Goal: Information Seeking & Learning: Learn about a topic

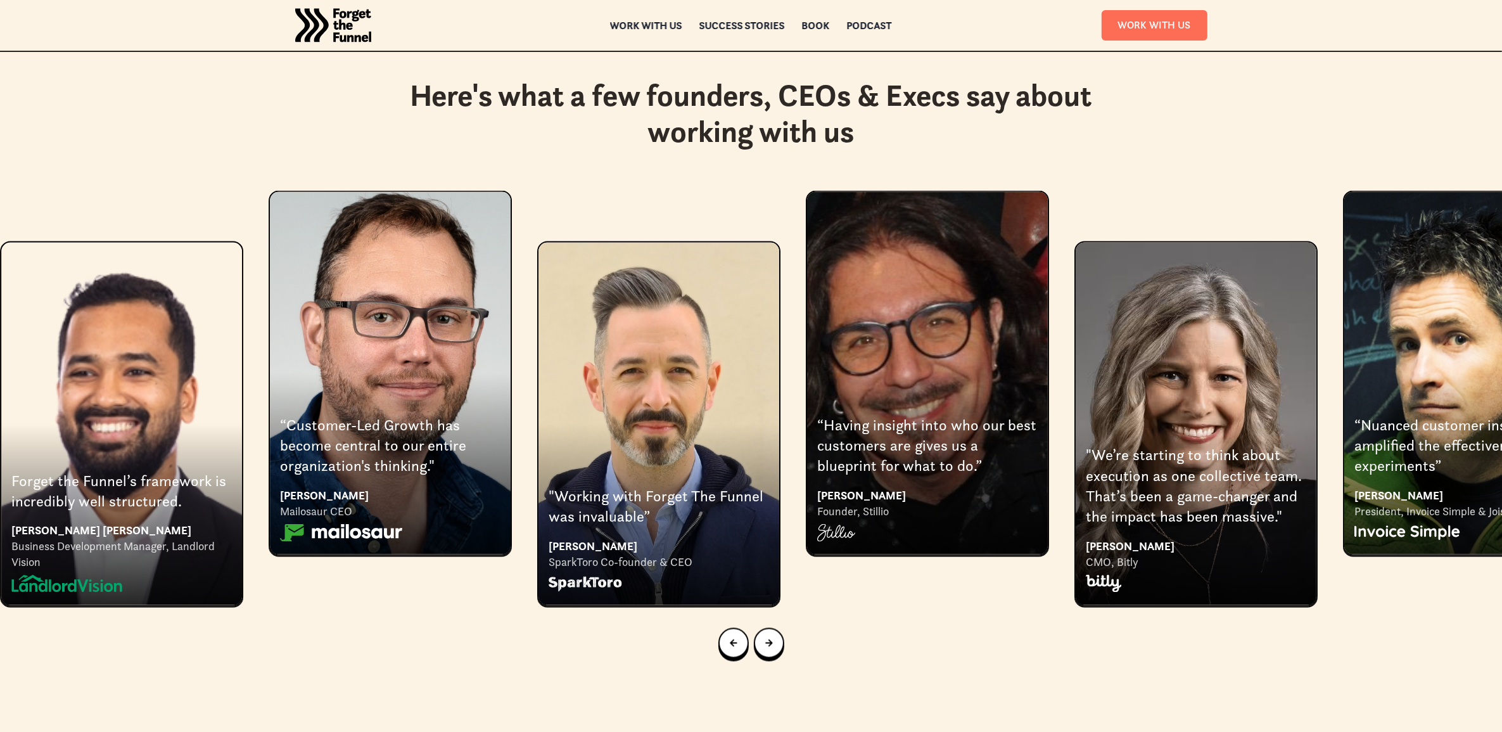
scroll to position [2534, 0]
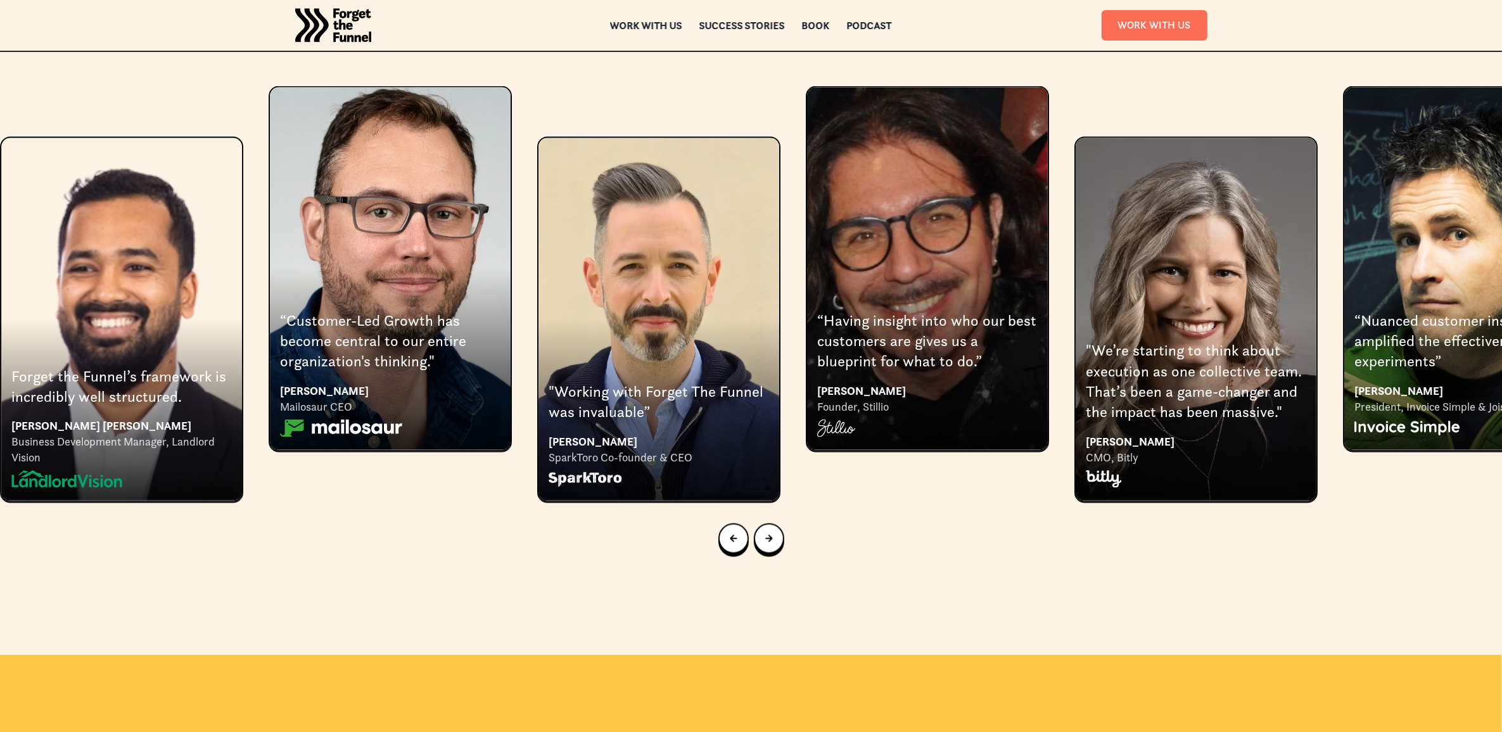
click at [762, 514] on div at bounding box center [751, 538] width 1502 height 71
click at [764, 523] on link "Next slide" at bounding box center [769, 538] width 30 height 30
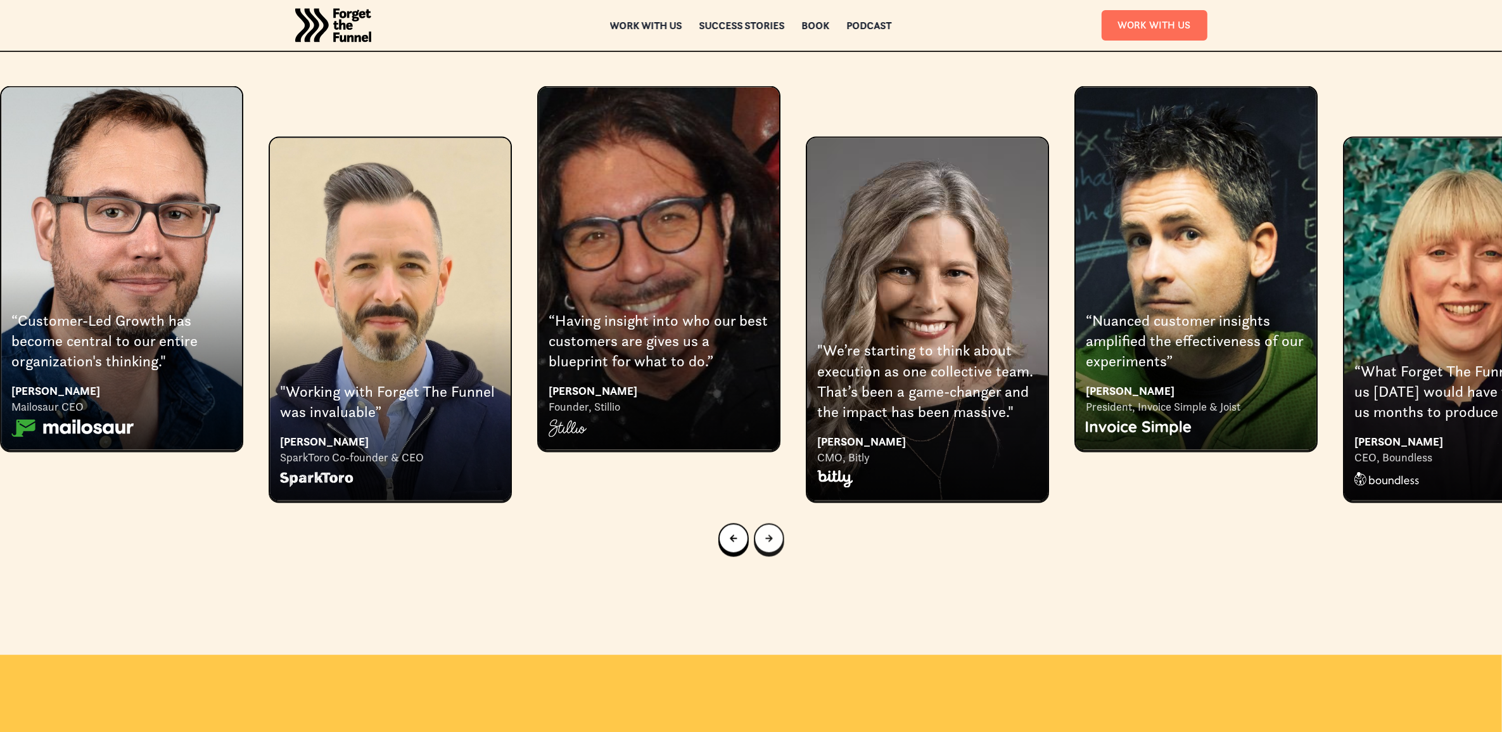
click at [764, 523] on link "Next slide" at bounding box center [769, 538] width 30 height 30
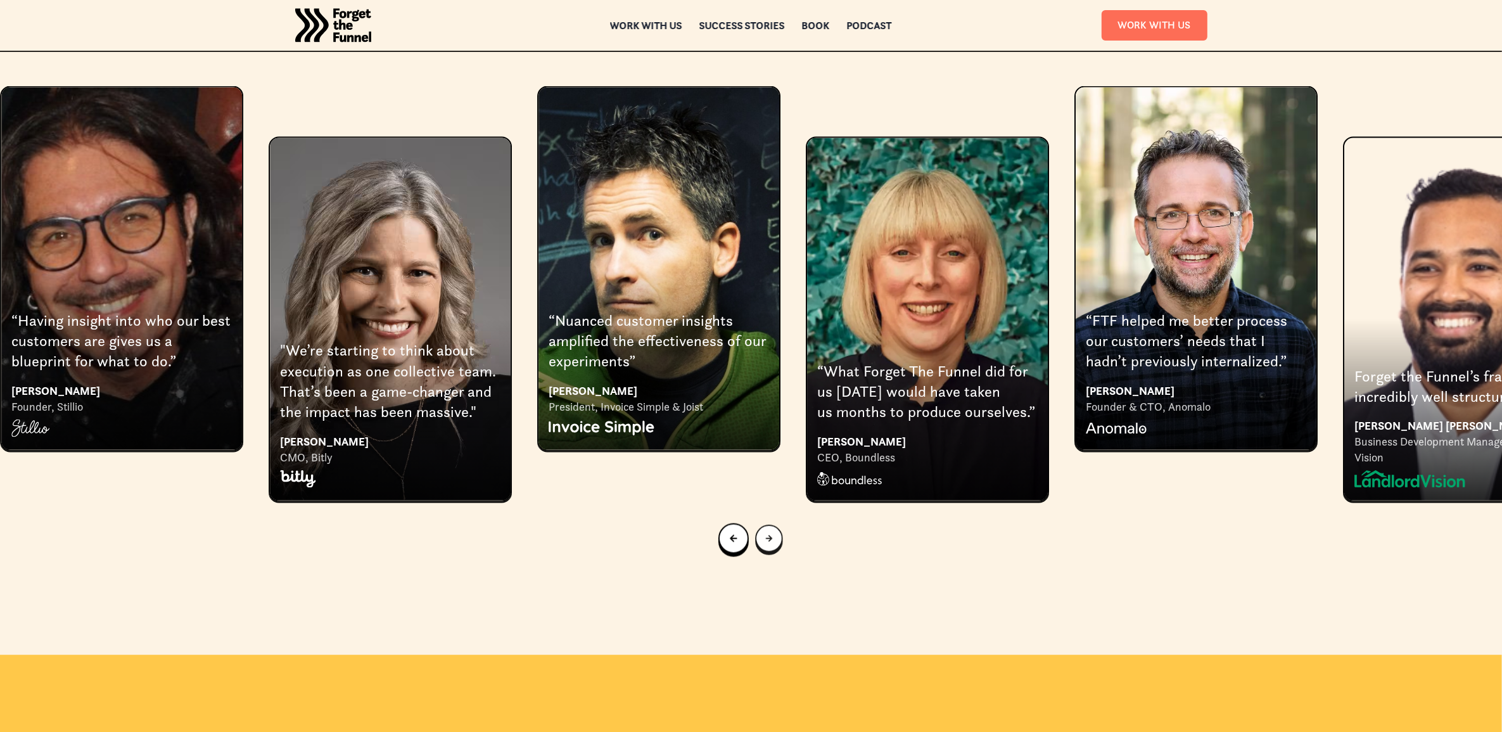
click at [764, 525] on link "Next slide" at bounding box center [768, 538] width 27 height 27
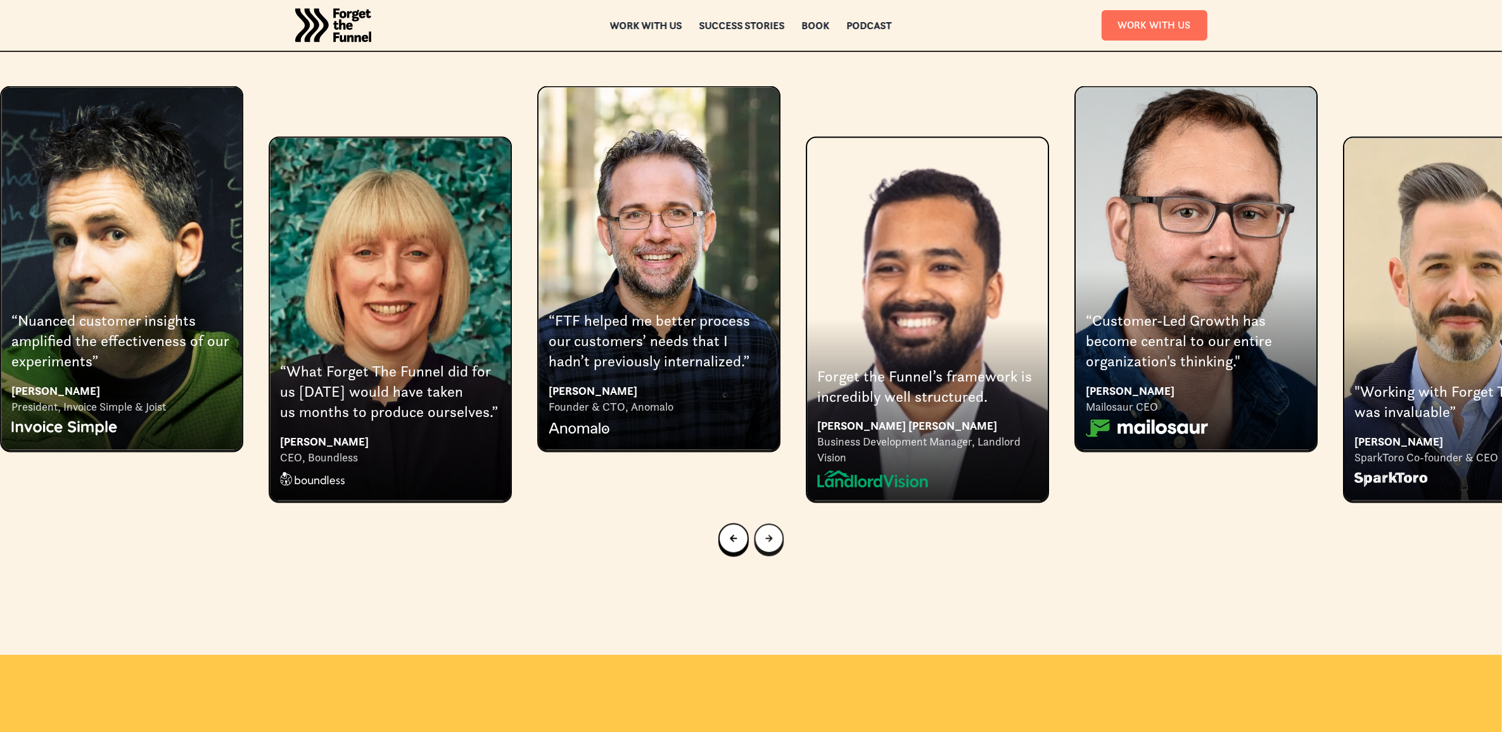
click at [764, 524] on link "Next slide" at bounding box center [769, 539] width 30 height 30
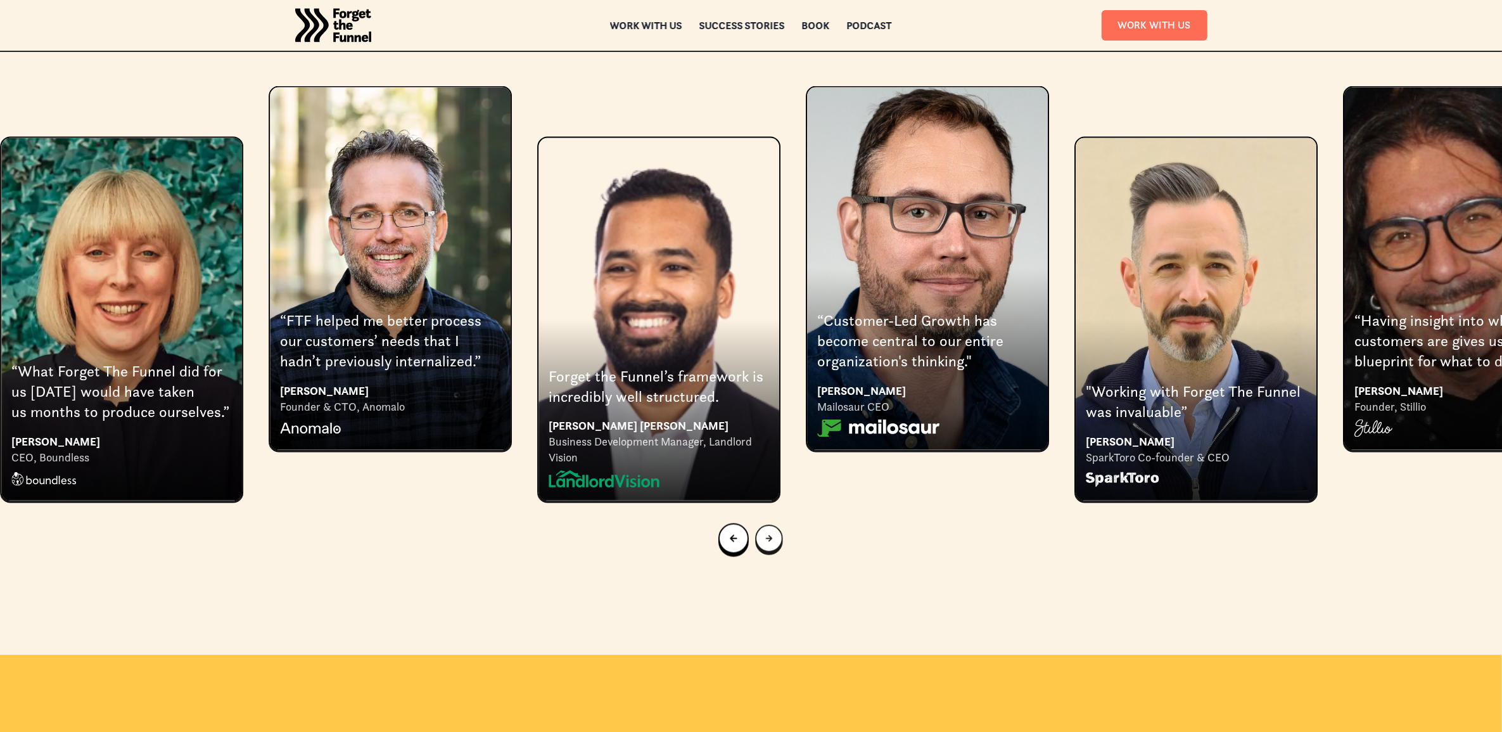
click at [764, 525] on link "Next slide" at bounding box center [768, 538] width 27 height 27
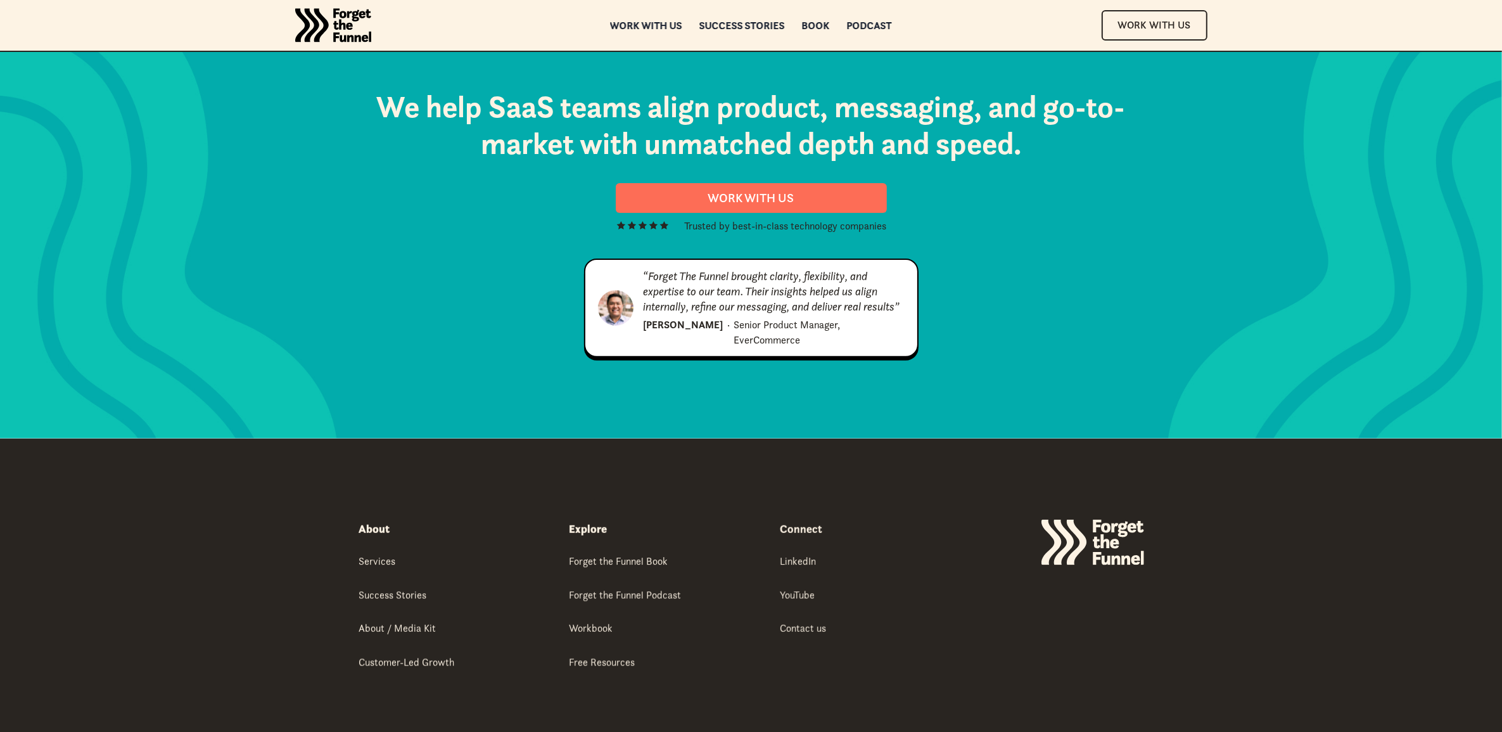
scroll to position [6475, 0]
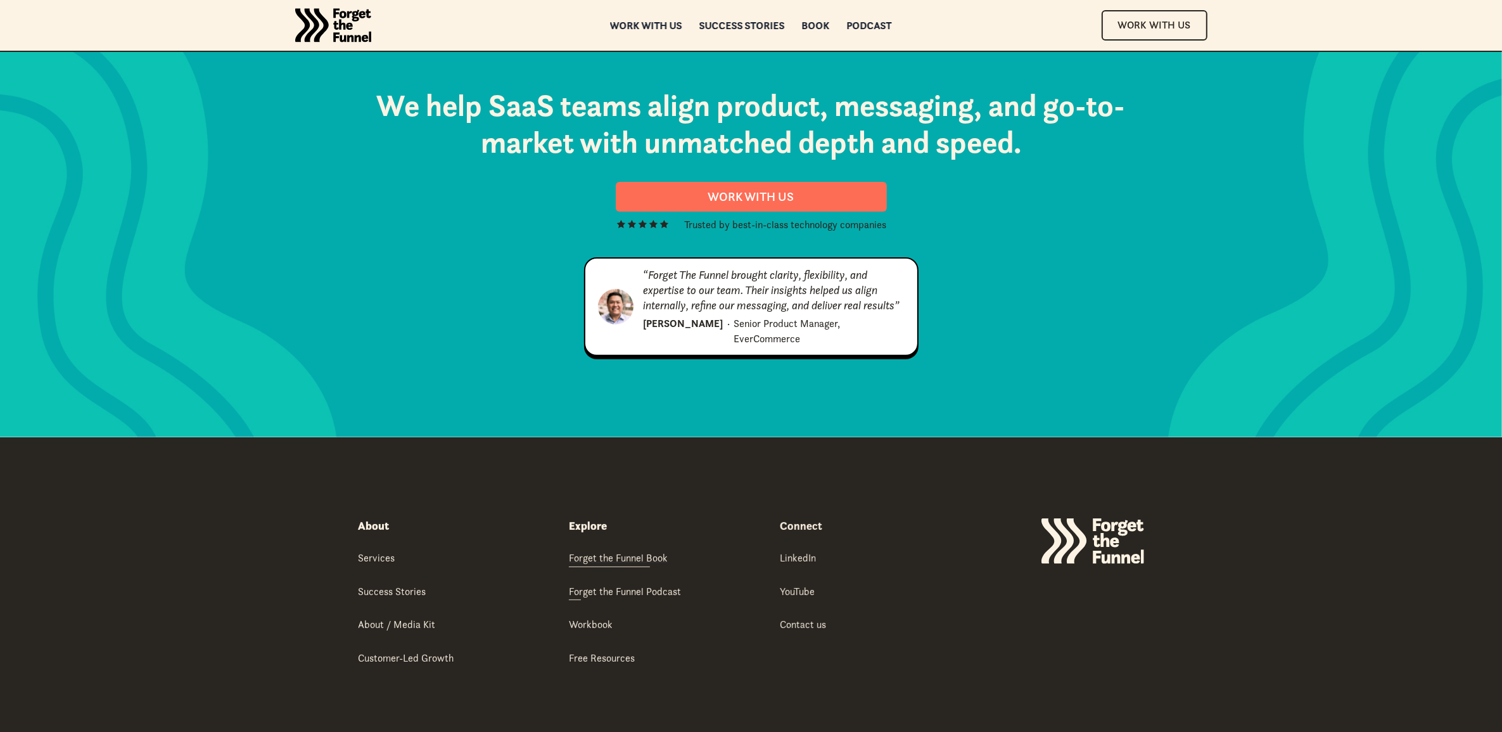
click at [641, 551] on div "Forget the Funnel Book" at bounding box center [618, 558] width 99 height 14
